Goal: Transaction & Acquisition: Purchase product/service

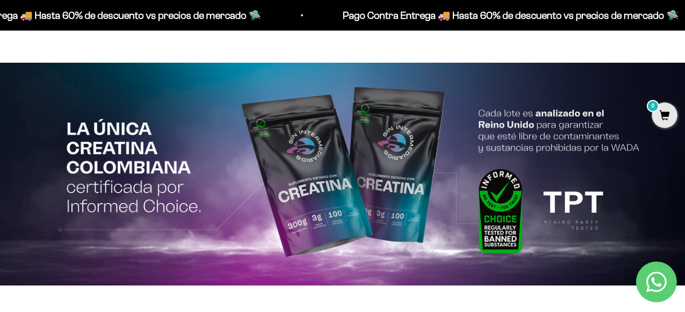
scroll to position [1937, 0]
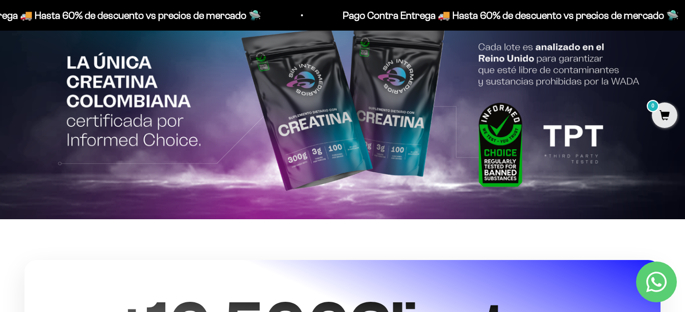
click at [338, 131] on img at bounding box center [342, 107] width 685 height 223
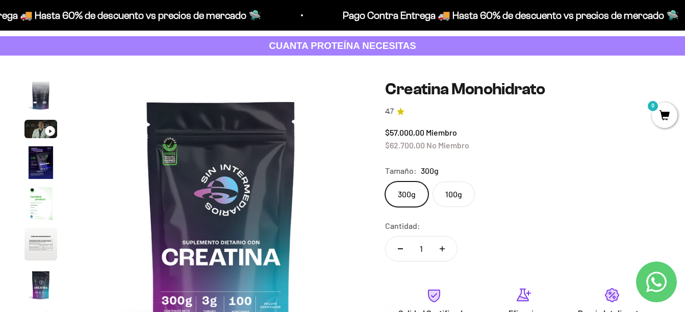
click at [451, 195] on label "100g" at bounding box center [453, 193] width 42 height 25
click at [385, 181] on input "100g" at bounding box center [384, 181] width 1 height 1
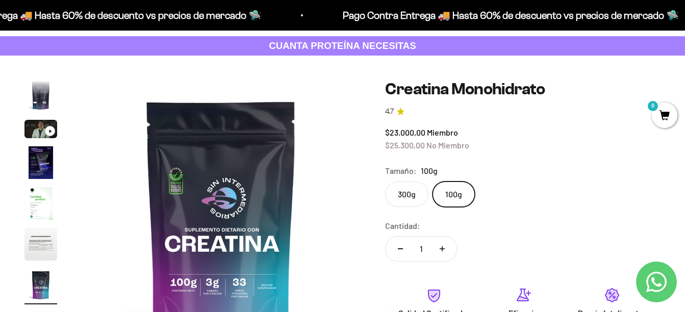
click at [407, 196] on label "300g" at bounding box center [406, 193] width 43 height 25
click at [385, 181] on input "300g" at bounding box center [384, 181] width 1 height 1
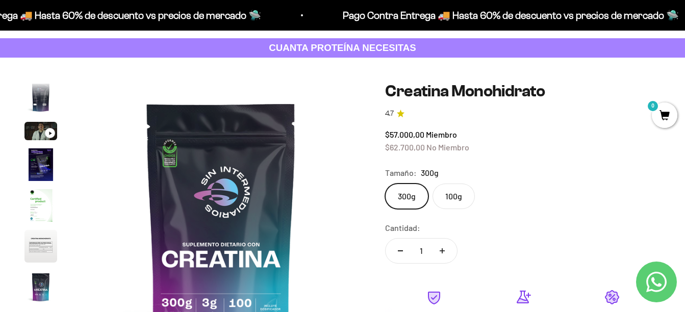
scroll to position [102, 0]
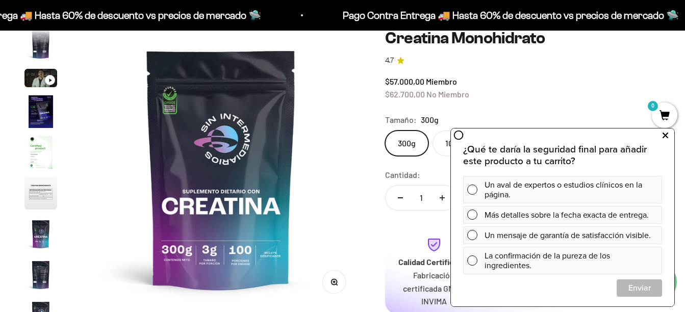
click at [666, 137] on icon at bounding box center [665, 135] width 6 height 13
